Goal: Information Seeking & Learning: Find contact information

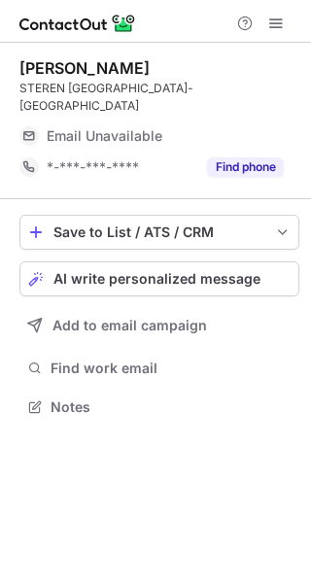
scroll to position [376, 311]
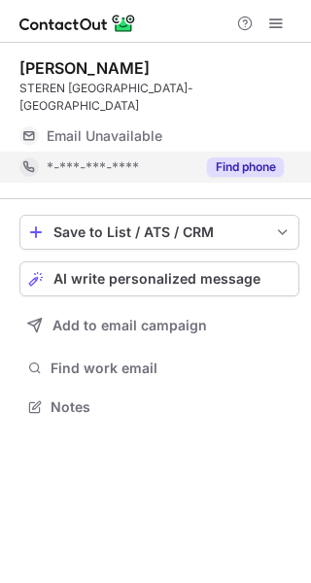
click at [213, 157] on button "Find phone" at bounding box center [245, 166] width 77 height 19
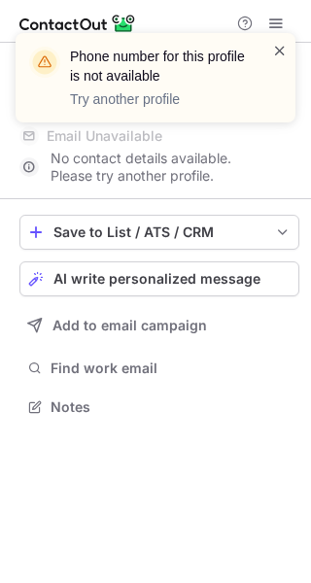
click at [280, 48] on span at bounding box center [280, 50] width 16 height 19
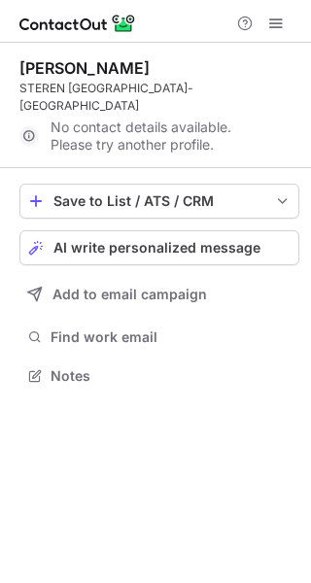
scroll to position [345, 311]
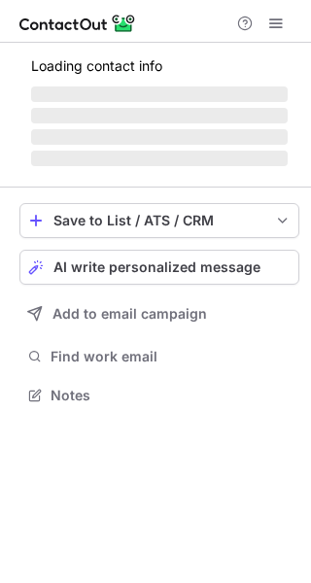
scroll to position [425, 311]
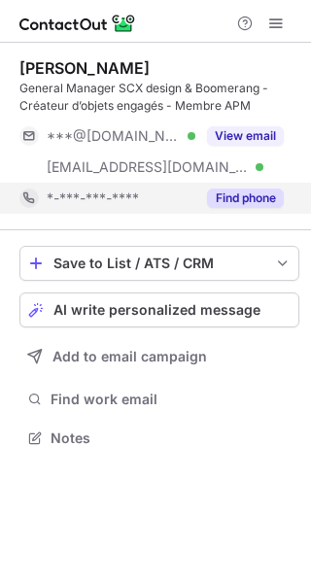
click at [229, 198] on button "Find phone" at bounding box center [245, 198] width 77 height 19
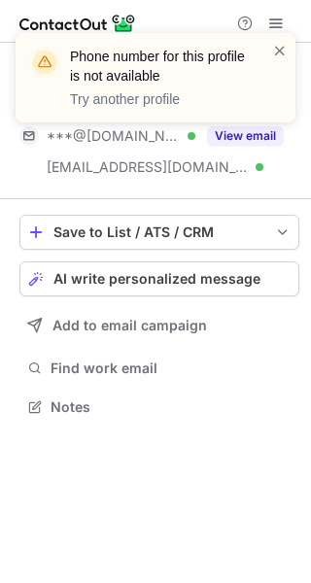
scroll to position [394, 311]
click at [285, 54] on span at bounding box center [280, 50] width 16 height 19
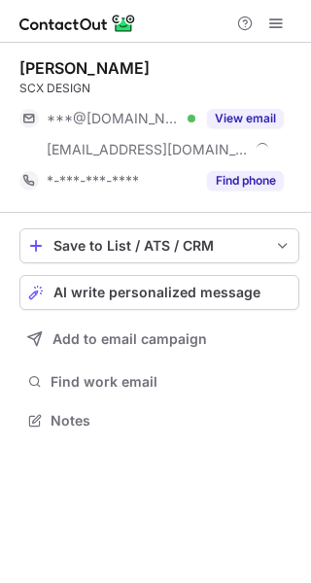
scroll to position [407, 311]
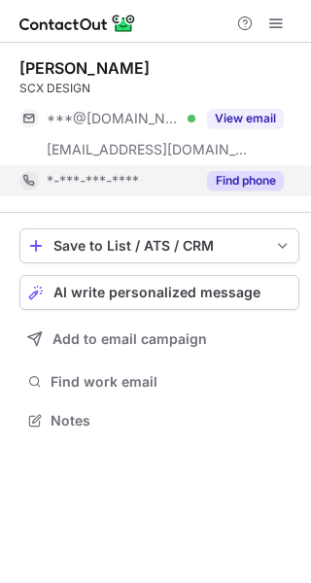
click at [225, 191] on div "Find phone" at bounding box center [239, 180] width 88 height 31
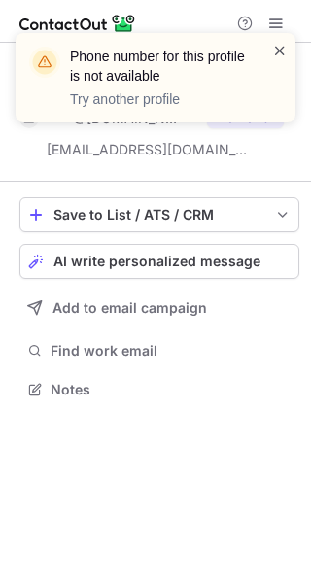
scroll to position [376, 311]
click at [285, 49] on span at bounding box center [280, 50] width 16 height 19
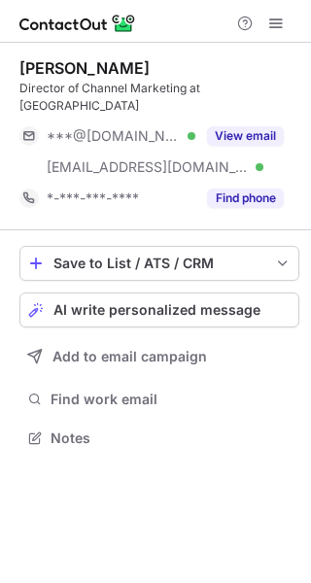
scroll to position [407, 311]
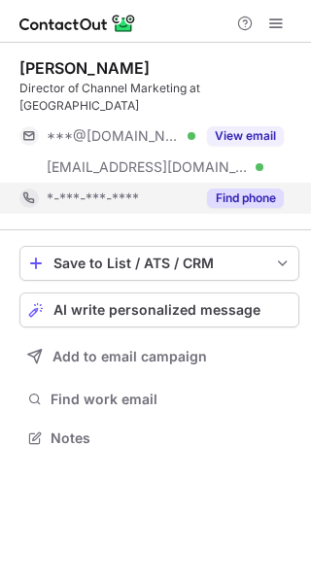
click at [221, 189] on button "Find phone" at bounding box center [245, 198] width 77 height 19
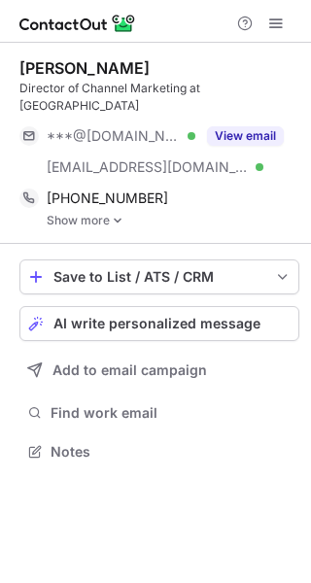
click at [95, 210] on div "Scott Pulley Director of Channel Marketing at Skullcandy ***@gmail.com Verified…" at bounding box center [159, 143] width 280 height 201
click at [94, 214] on link "Show more" at bounding box center [173, 221] width 253 height 14
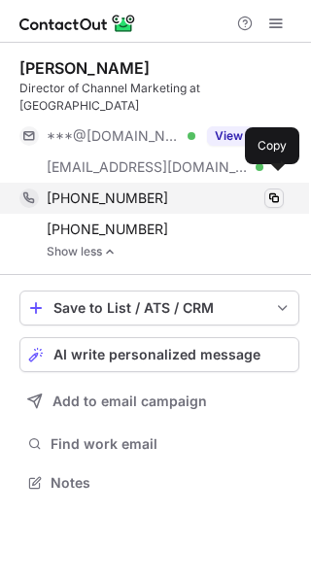
click at [272, 191] on span at bounding box center [274, 199] width 16 height 16
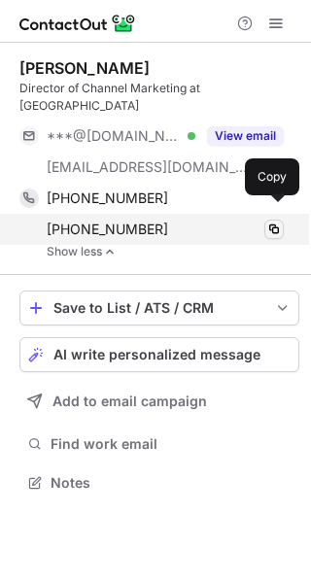
click at [268, 222] on span at bounding box center [274, 230] width 16 height 16
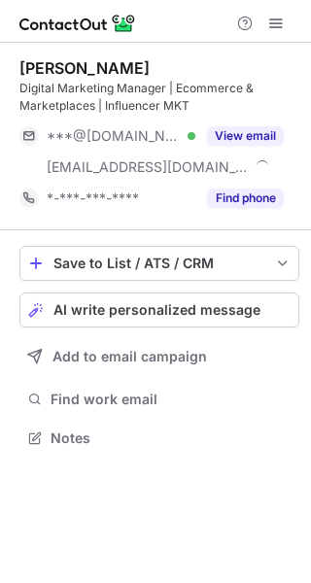
scroll to position [425, 311]
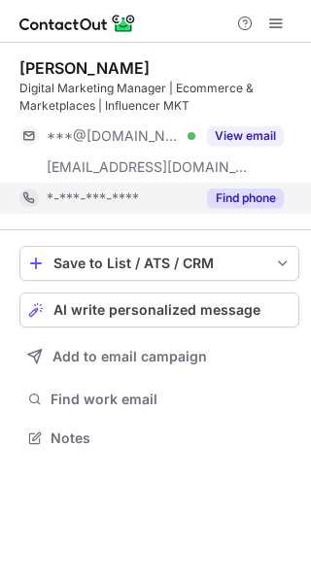
click at [236, 202] on button "Find phone" at bounding box center [245, 198] width 77 height 19
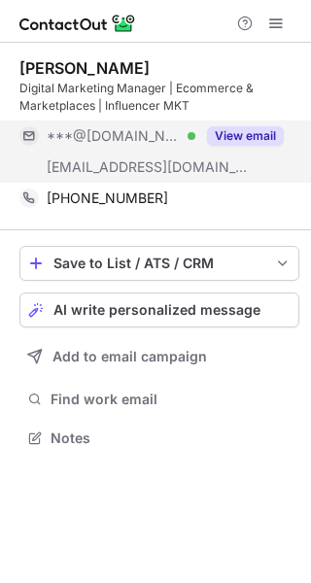
click at [223, 140] on button "View email" at bounding box center [245, 135] width 77 height 19
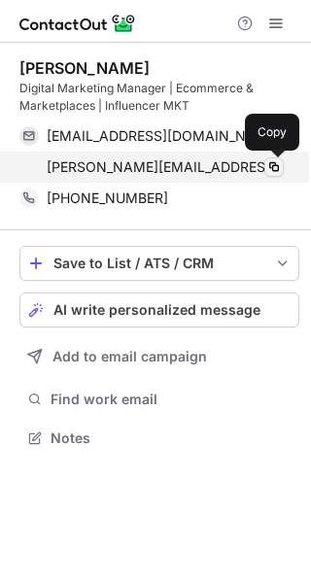
click at [274, 172] on span at bounding box center [274, 167] width 16 height 16
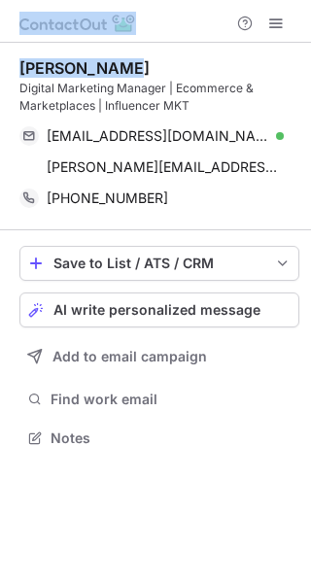
drag, startPoint x: 122, startPoint y: 71, endPoint x: -4, endPoint y: 77, distance: 125.5
click at [0, 77] on html "[PERSON_NAME] Digital Marketing Manager | Ecommerce & Marketplaces | Influencer…" at bounding box center [155, 291] width 311 height 583
click at [122, 64] on div "[PERSON_NAME]" at bounding box center [159, 67] width 280 height 19
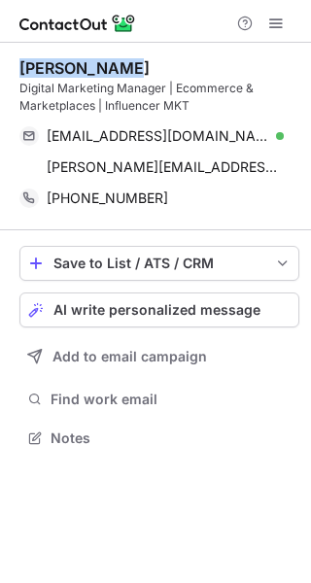
drag, startPoint x: 121, startPoint y: 67, endPoint x: 12, endPoint y: 75, distance: 109.1
click at [12, 75] on div "[PERSON_NAME] Digital Marketing Manager | Ecommerce & Marketplaces | Influencer…" at bounding box center [155, 255] width 311 height 425
copy div "[PERSON_NAME]"
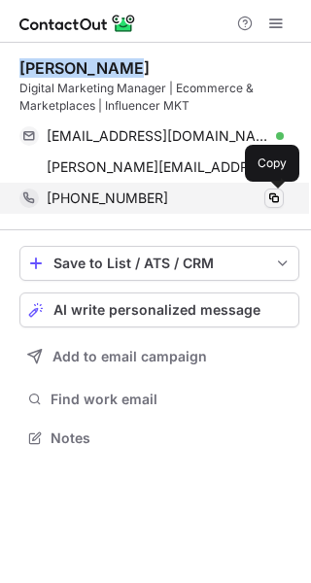
click at [272, 199] on span at bounding box center [274, 199] width 16 height 16
